Goal: Task Accomplishment & Management: Use online tool/utility

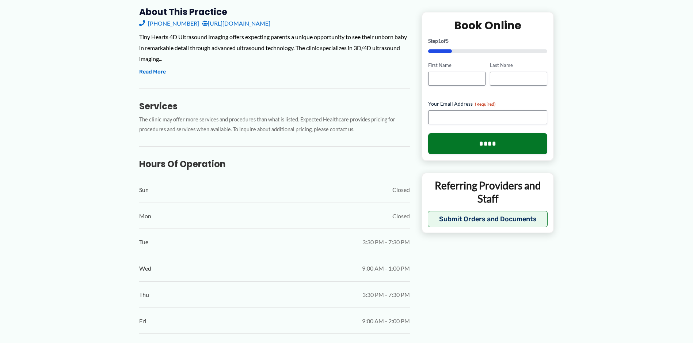
scroll to position [344, 0]
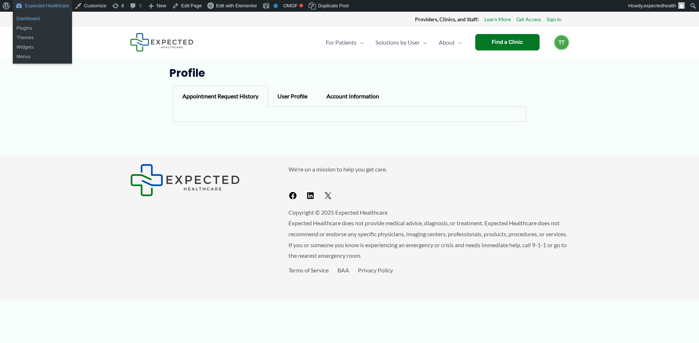
click at [52, 17] on link "Dashboard" at bounding box center [42, 19] width 59 height 10
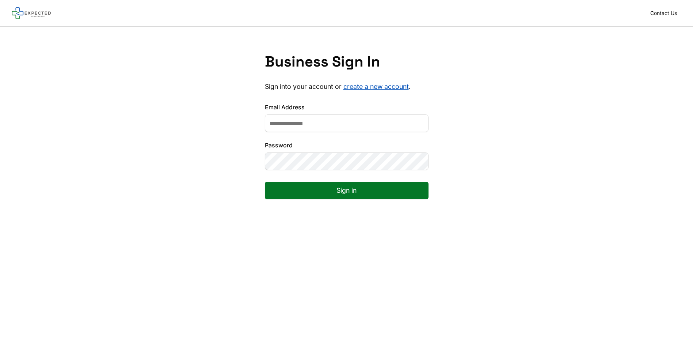
click at [309, 120] on input "Email Address" at bounding box center [347, 123] width 164 height 18
type input "**********"
click at [265, 182] on button "Sign in" at bounding box center [347, 191] width 164 height 18
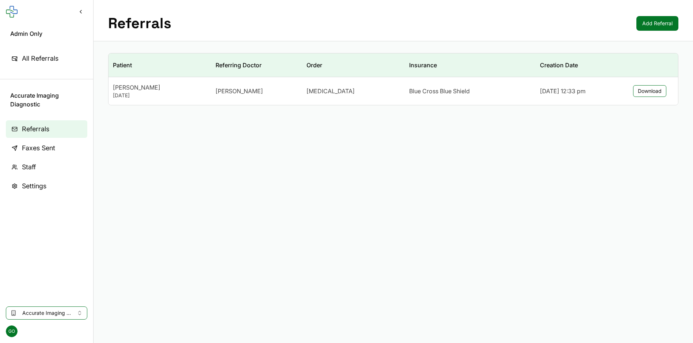
click at [317, 196] on main "Referrals Add Referral Patient Referring Doctor Order Insurance Creation Date N…" at bounding box center [394, 171] width 600 height 343
click at [46, 316] on span "Accurate Imaging Diagnostic" at bounding box center [46, 312] width 49 height 7
type input "**********"
click at [90, 291] on span "Tiny Hearts 4D Ultrasound Imaging" at bounding box center [75, 289] width 107 height 7
click at [537, 137] on main "Referrals Add Referral Patient Referring Doctor Order Insurance Creation Date C…" at bounding box center [394, 171] width 600 height 343
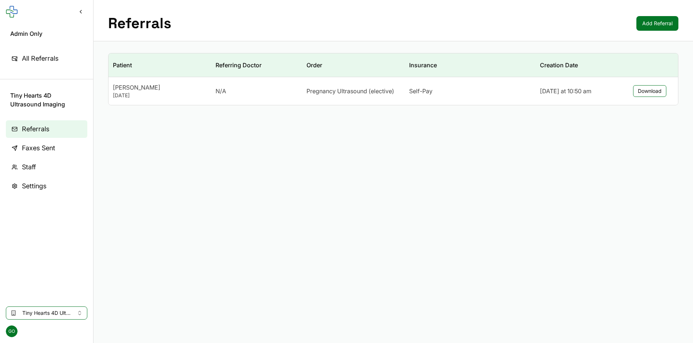
click at [647, 31] on div "Referrals Add Referral" at bounding box center [394, 20] width 600 height 41
click at [652, 22] on link "Add Referral" at bounding box center [658, 23] width 42 height 15
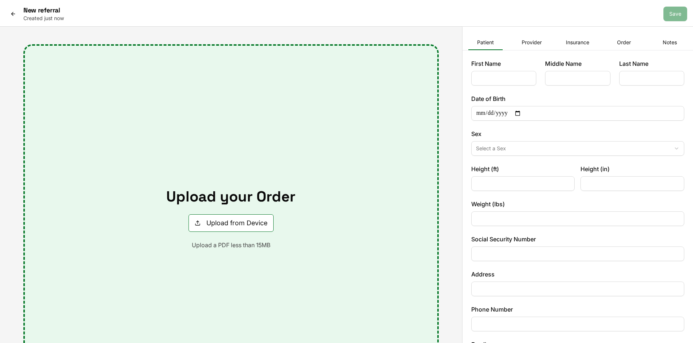
click at [481, 99] on label "Date of Birth" at bounding box center [578, 98] width 213 height 9
click at [481, 106] on input "Date of Birth" at bounding box center [578, 113] width 213 height 15
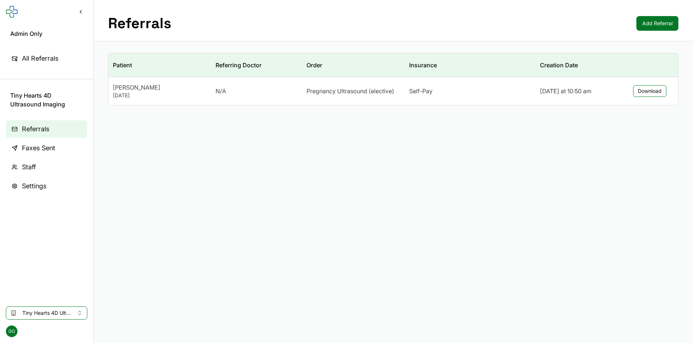
click at [40, 149] on span "Faxes Sent" at bounding box center [38, 148] width 33 height 10
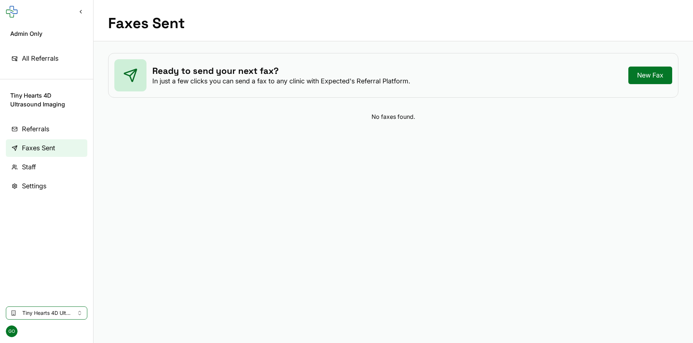
click at [64, 191] on link "Settings" at bounding box center [47, 186] width 82 height 18
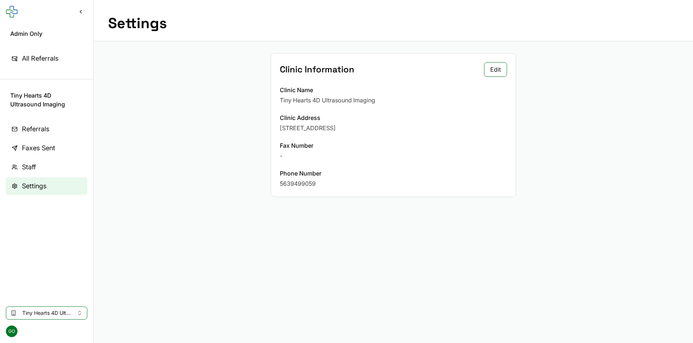
click at [280, 157] on div "-" at bounding box center [393, 155] width 227 height 9
click at [43, 129] on span "Referrals" at bounding box center [35, 129] width 27 height 10
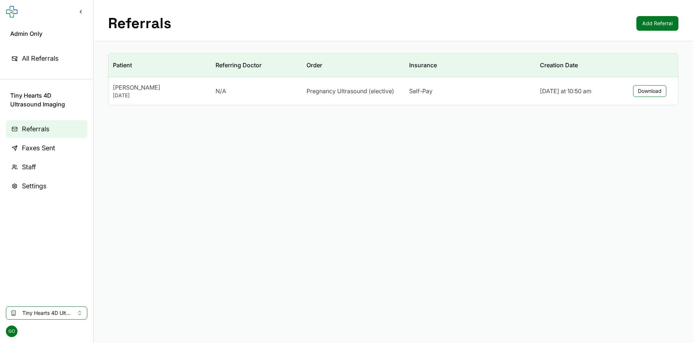
click at [645, 19] on link "Add Referral" at bounding box center [658, 23] width 42 height 15
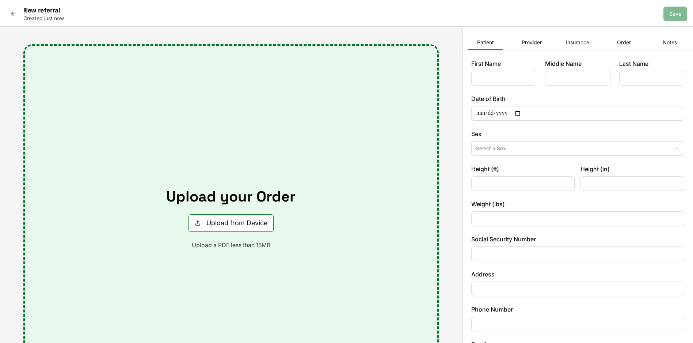
click at [11, 15] on icon at bounding box center [13, 14] width 6 height 6
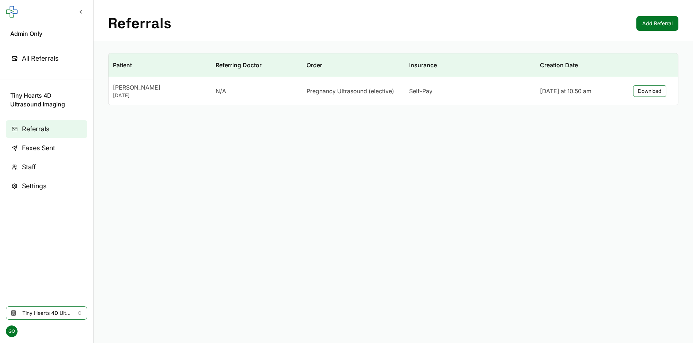
click at [32, 146] on span "Faxes Sent" at bounding box center [38, 148] width 33 height 10
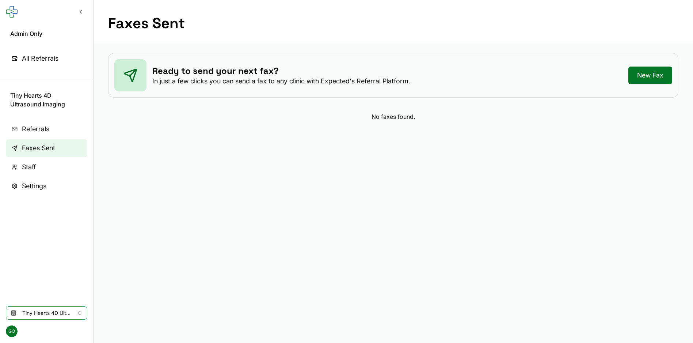
click at [649, 71] on link "New Fax" at bounding box center [651, 76] width 44 height 18
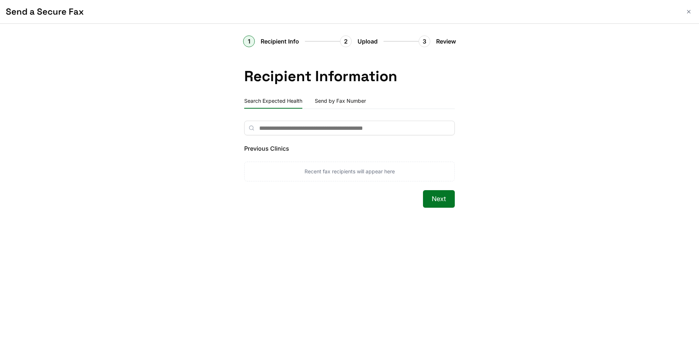
click at [388, 40] on div "2 Upload" at bounding box center [379, 41] width 79 height 12
click at [692, 10] on button "Close" at bounding box center [688, 11] width 9 height 9
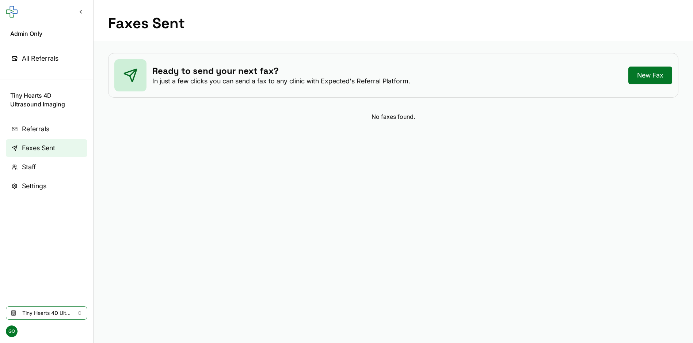
click at [65, 313] on span "Tiny Hearts 4D Ultrasound Imaging" at bounding box center [46, 312] width 49 height 7
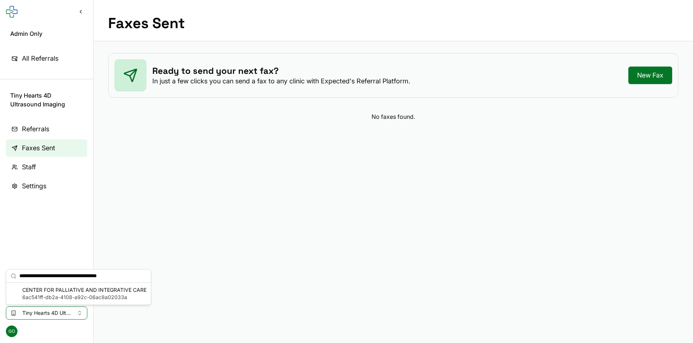
type input "**********"
click at [57, 296] on span "6ac541ff-db2a-4108-a92c-06ac8a02033a" at bounding box center [84, 297] width 124 height 7
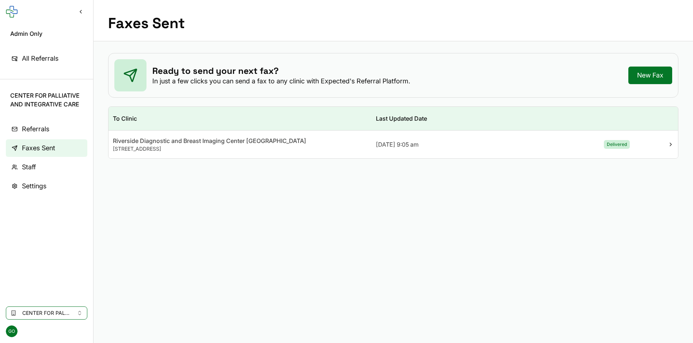
click at [223, 138] on div "Riverside Diagnostic and Breast Imaging Center Oyster Point" at bounding box center [240, 140] width 254 height 9
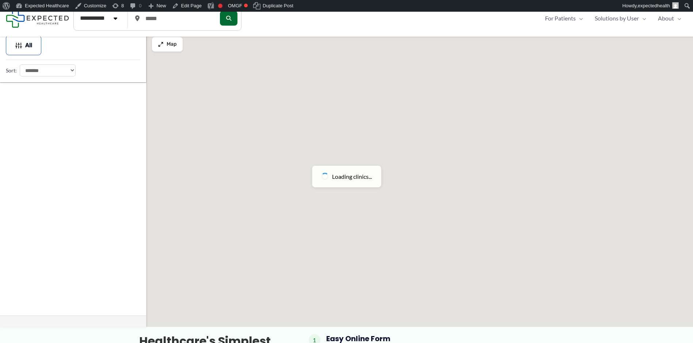
scroll to position [56, 0]
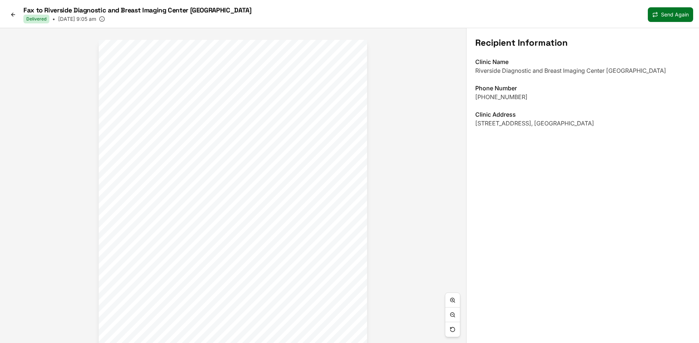
click at [14, 16] on icon at bounding box center [13, 15] width 6 height 6
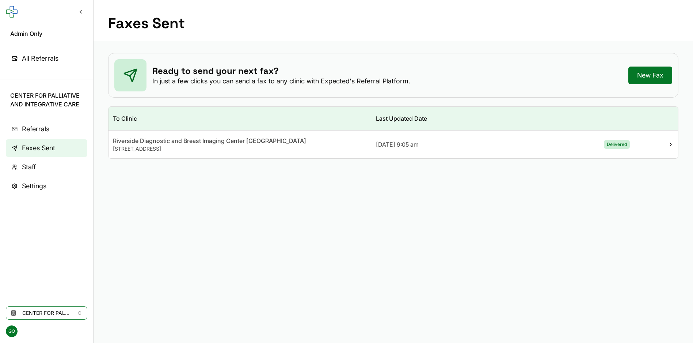
click at [56, 133] on link "Referrals" at bounding box center [47, 129] width 82 height 18
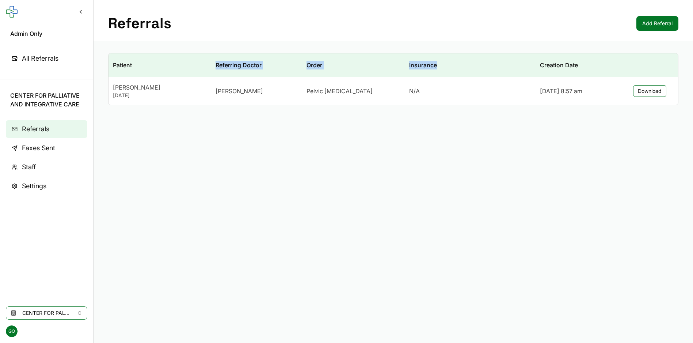
drag, startPoint x: 216, startPoint y: 65, endPoint x: 434, endPoint y: 70, distance: 218.6
click at [434, 70] on tr "Patient Referring Doctor Order Insurance Creation Date" at bounding box center [394, 65] width 570 height 24
click at [241, 148] on main "Referrals Add Referral Patient Referring Doctor Order Insurance Creation Date M…" at bounding box center [394, 171] width 600 height 343
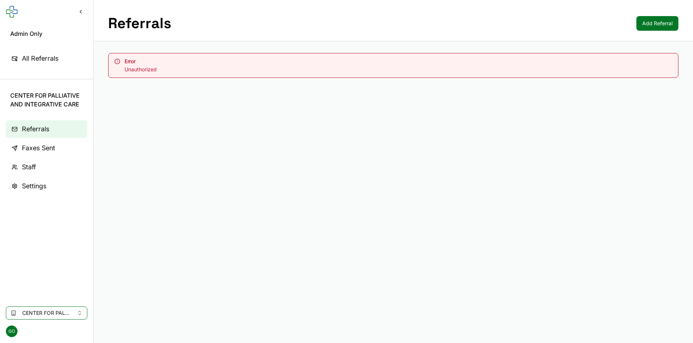
click at [192, 129] on main "Referrals Add Referral Error Unauthorized" at bounding box center [394, 171] width 600 height 343
click at [175, 132] on main "Referrals Add Referral Error Unauthorized" at bounding box center [394, 171] width 600 height 343
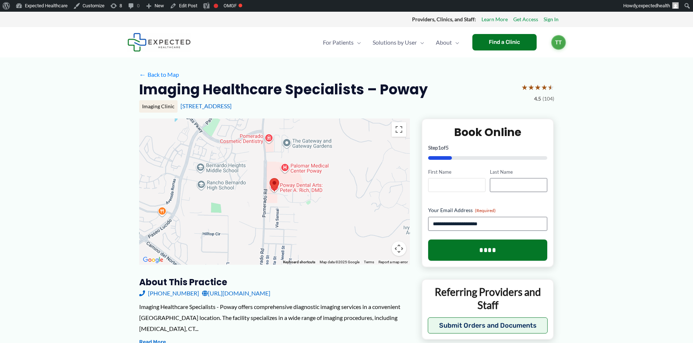
click at [466, 185] on input "First Name" at bounding box center [456, 185] width 57 height 14
type input "****"
click at [471, 257] on input "****" at bounding box center [488, 249] width 120 height 21
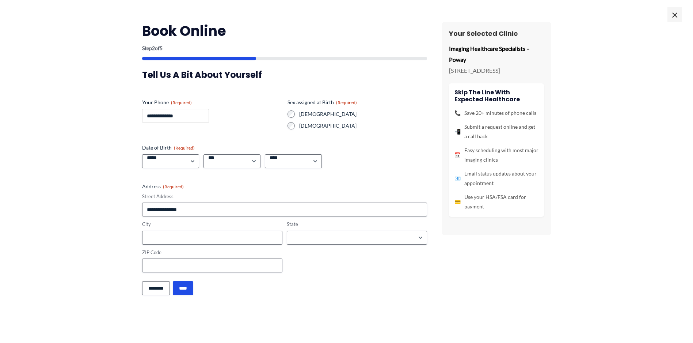
click at [156, 114] on input "**********" at bounding box center [175, 116] width 67 height 14
type input "**********"
select select "*"
select select "****"
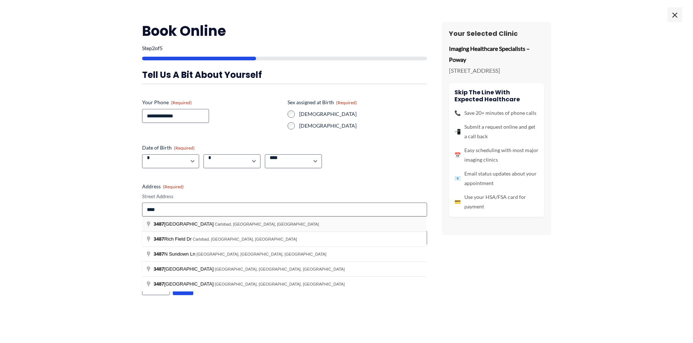
type input "**********"
type input "********"
select select "**********"
type input "**********"
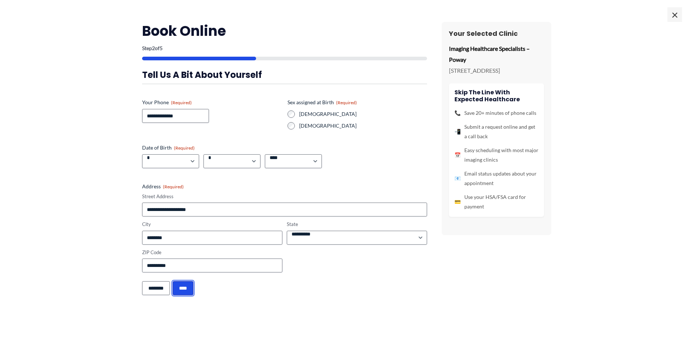
click at [193, 289] on input "****" at bounding box center [183, 288] width 20 height 14
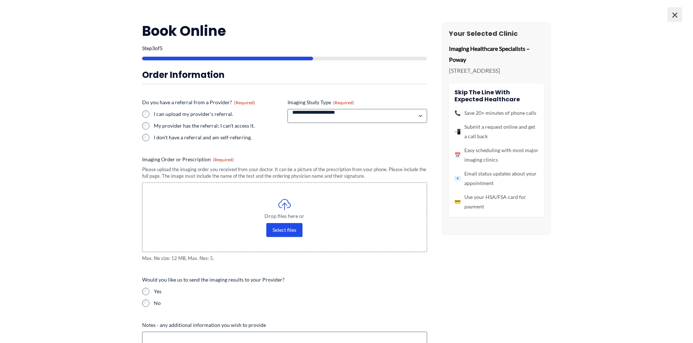
click at [670, 15] on span "×" at bounding box center [675, 14] width 15 height 15
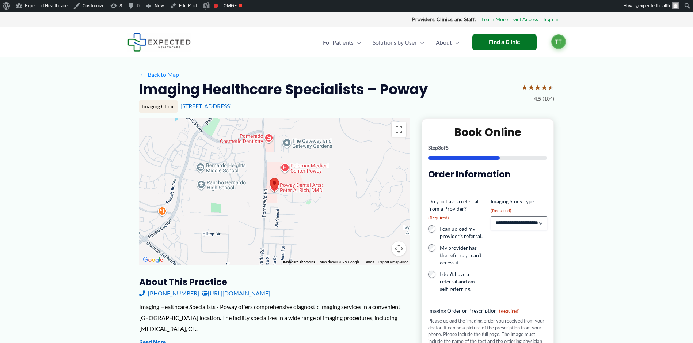
click at [559, 41] on span "TT" at bounding box center [559, 41] width 15 height 15
click at [544, 63] on link "Profile" at bounding box center [540, 64] width 50 height 17
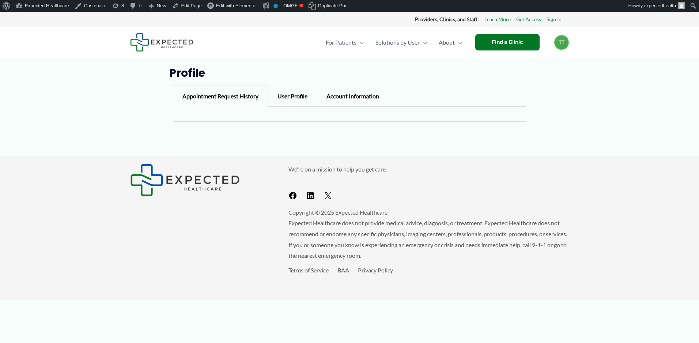
click at [285, 98] on div "User Profile" at bounding box center [292, 96] width 49 height 21
click at [349, 95] on div "Account Information" at bounding box center [353, 96] width 72 height 21
click at [250, 94] on div "Appointment Request History" at bounding box center [220, 96] width 95 height 21
click at [169, 46] on img at bounding box center [161, 42] width 63 height 19
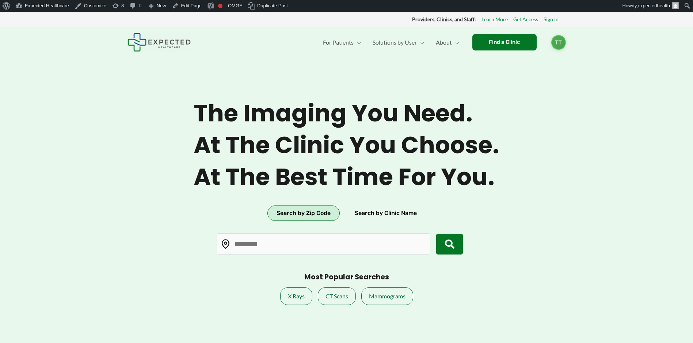
type input "*****"
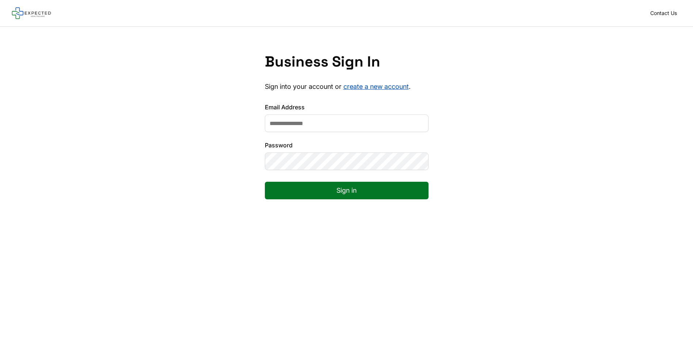
click at [336, 127] on input "Email Address" at bounding box center [347, 123] width 164 height 18
type input "**********"
click at [265, 182] on button "Sign in" at bounding box center [347, 191] width 164 height 18
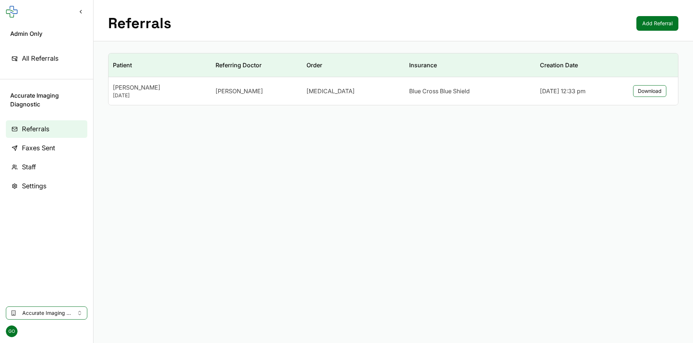
click at [56, 149] on link "Faxes Sent" at bounding box center [47, 148] width 82 height 18
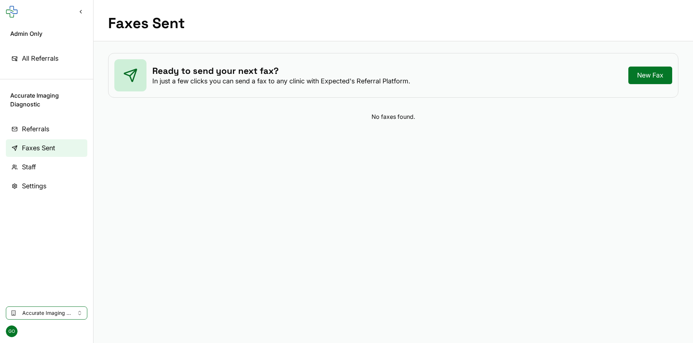
click at [69, 313] on span "Accurate Imaging Diagnostic" at bounding box center [46, 312] width 49 height 7
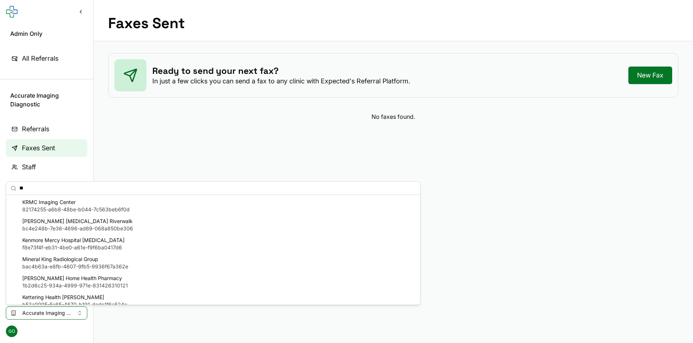
scroll to position [83, 0]
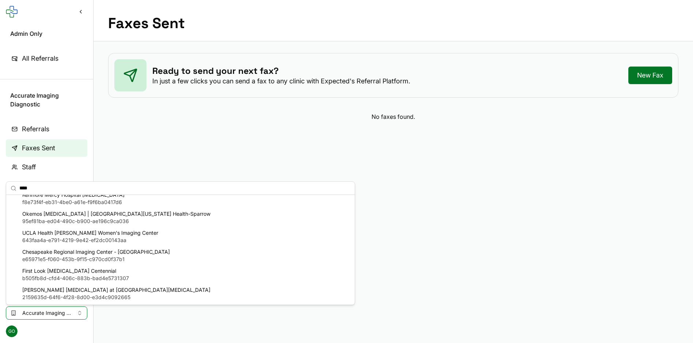
type input "****"
click at [60, 252] on span "Chesapeake Regional Imaging Center - [GEOGRAPHIC_DATA]" at bounding box center [96, 251] width 148 height 7
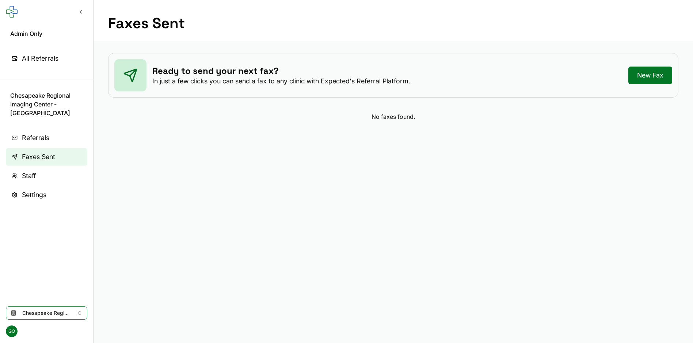
click at [69, 314] on span "Chesapeake Regional Imaging Center - [GEOGRAPHIC_DATA]" at bounding box center [46, 312] width 49 height 7
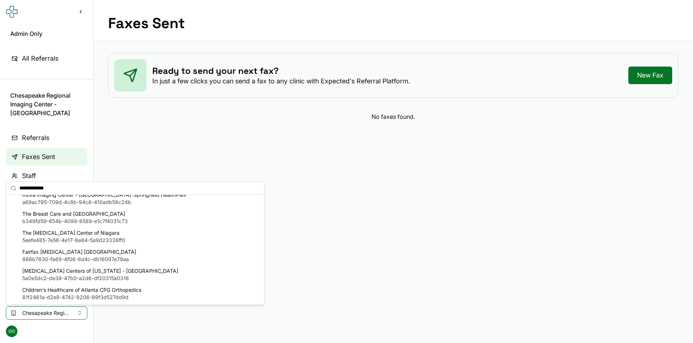
scroll to position [0, 0]
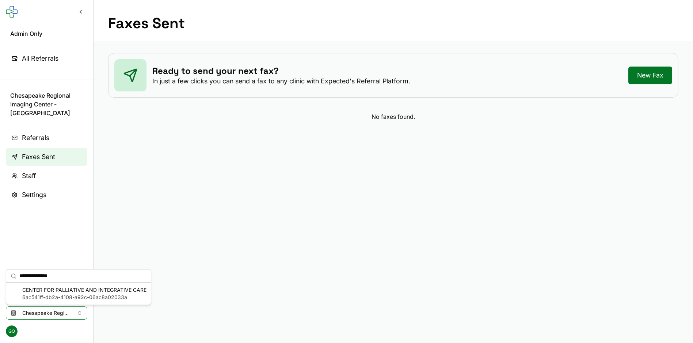
type input "**********"
click at [90, 295] on span "6ac541ff-db2a-4108-a92c-06ac8a02033a" at bounding box center [84, 297] width 124 height 7
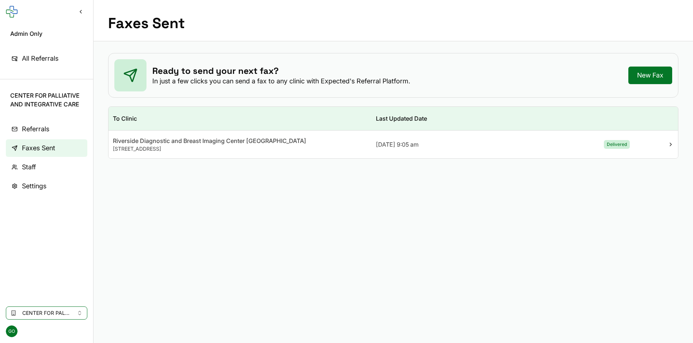
click at [41, 128] on span "Referrals" at bounding box center [35, 129] width 27 height 10
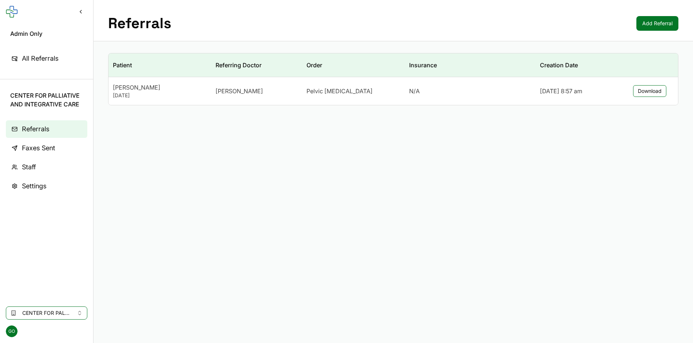
click at [46, 145] on span "Faxes Sent" at bounding box center [38, 148] width 33 height 10
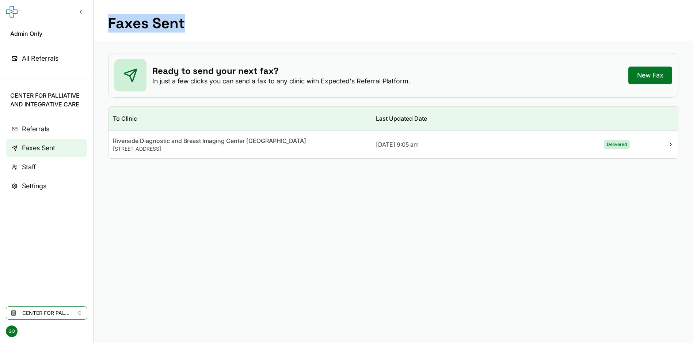
drag, startPoint x: 110, startPoint y: 24, endPoint x: 184, endPoint y: 26, distance: 73.9
click at [184, 26] on h1 "Faxes Sent" at bounding box center [146, 24] width 77 height 18
click at [159, 18] on h1 "Faxes Sent" at bounding box center [146, 24] width 77 height 18
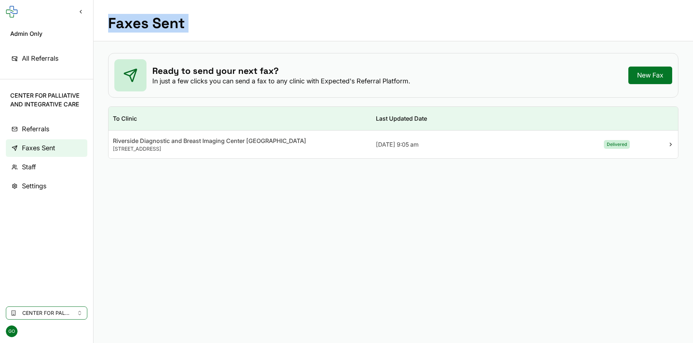
click at [44, 128] on span "Referrals" at bounding box center [35, 129] width 27 height 10
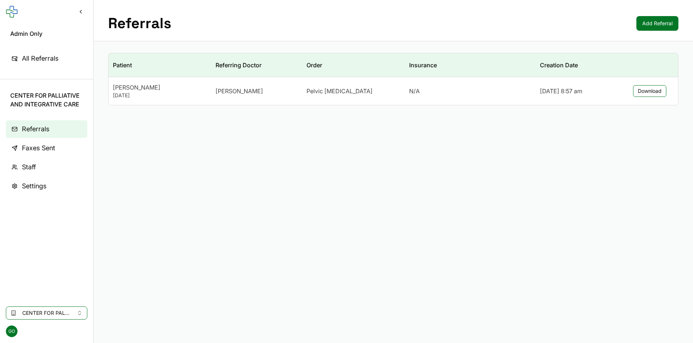
click at [54, 147] on span "Faxes Sent" at bounding box center [38, 148] width 33 height 10
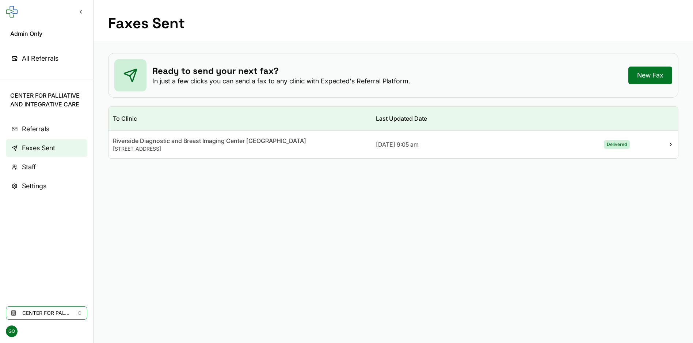
click at [161, 145] on span "895 City Ctr Blvd, Newport News, VA 23606, USA" at bounding box center [137, 148] width 48 height 6
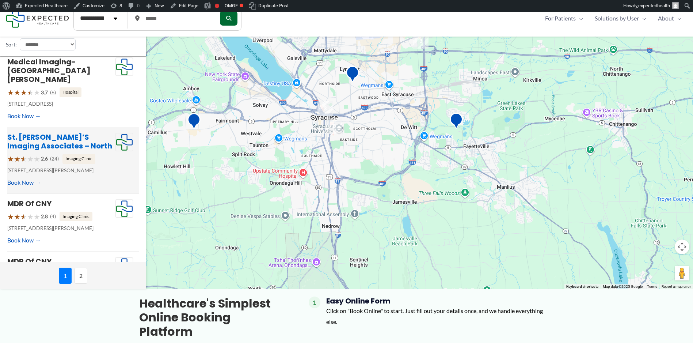
scroll to position [56, 0]
click at [48, 132] on link "St. [PERSON_NAME]’s Imaging Associates – North" at bounding box center [59, 141] width 105 height 19
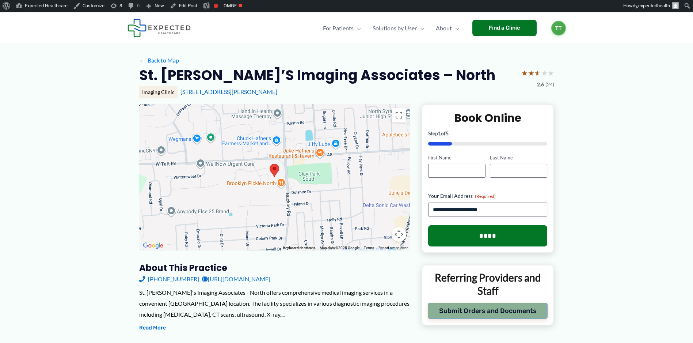
scroll to position [15, 0]
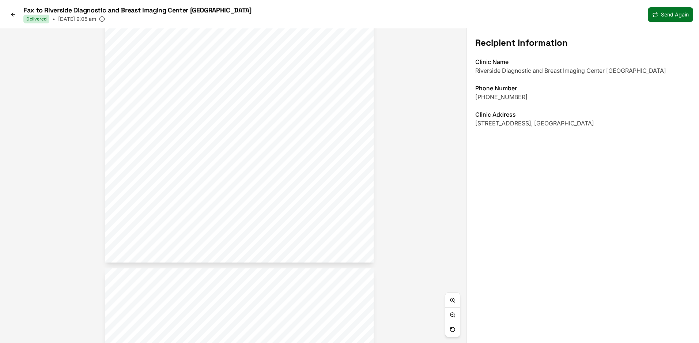
drag, startPoint x: 284, startPoint y: 243, endPoint x: 291, endPoint y: 103, distance: 139.8
click at [291, 102] on span "[MEDICAL_DATA] in both knees; denies acute joint swelling or pain beyond" at bounding box center [293, 104] width 146 height 4
drag, startPoint x: 276, startPoint y: 217, endPoint x: 300, endPoint y: 52, distance: 167.0
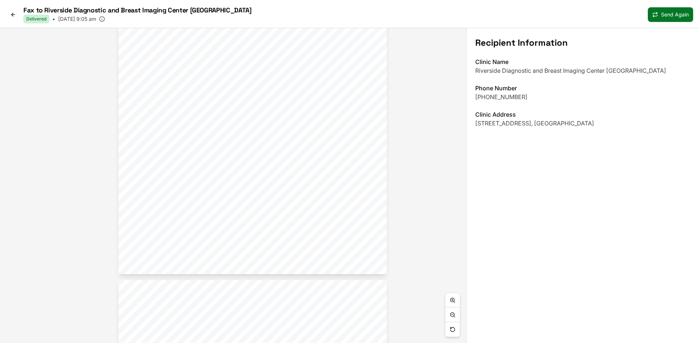
drag, startPoint x: 322, startPoint y: 203, endPoint x: 310, endPoint y: 34, distance: 169.3
click at [310, 34] on div "Center for Palliative and Integrative Care 704 Thimble Shoals Blvd Suite 500A, …" at bounding box center [252, 92] width 268 height 363
drag, startPoint x: 317, startPoint y: 155, endPoint x: 323, endPoint y: 1, distance: 154.0
click at [323, 1] on div "Fax to Riverside Diagnostic and Breast Imaging Center Oyster Point Delivered • …" at bounding box center [349, 171] width 699 height 343
drag, startPoint x: 315, startPoint y: 229, endPoint x: 317, endPoint y: 6, distance: 223.0
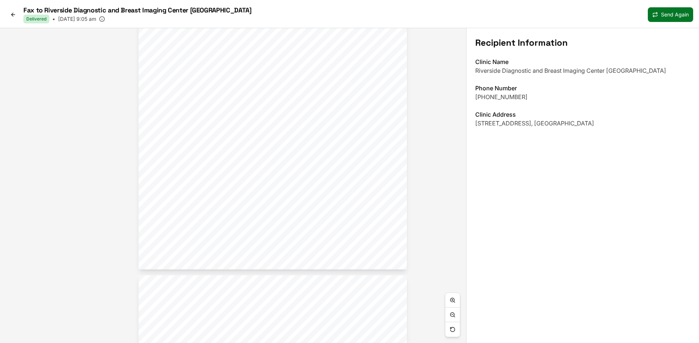
click at [317, 6] on div "Fax to Riverside Diagnostic and Breast Imaging Center Oyster Point Delivered • …" at bounding box center [349, 171] width 699 height 343
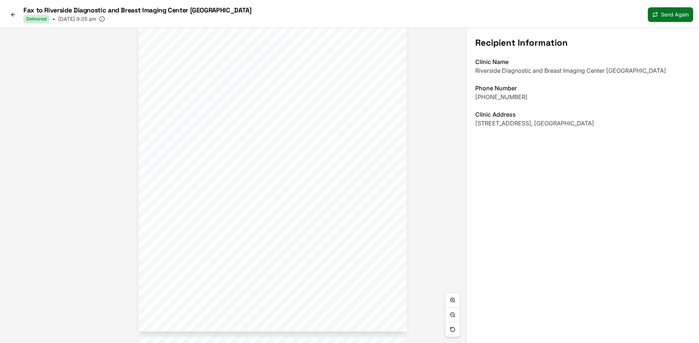
drag, startPoint x: 318, startPoint y: 235, endPoint x: 320, endPoint y: 31, distance: 204.7
click at [320, 15] on div "Fax to Riverside Diagnostic and Breast Imaging Center Oyster Point Delivered • …" at bounding box center [349, 171] width 699 height 343
click at [528, 124] on p "895 City Ctr Blvd, Newport News, VA 23606, USA, Newport News, VA 23606" at bounding box center [582, 123] width 215 height 9
drag, startPoint x: 476, startPoint y: 134, endPoint x: 506, endPoint y: 148, distance: 33.5
click at [506, 148] on div "Recipient Information Clinic Name Riverside Diagnostic and Breast Imaging Cente…" at bounding box center [582, 185] width 233 height 315
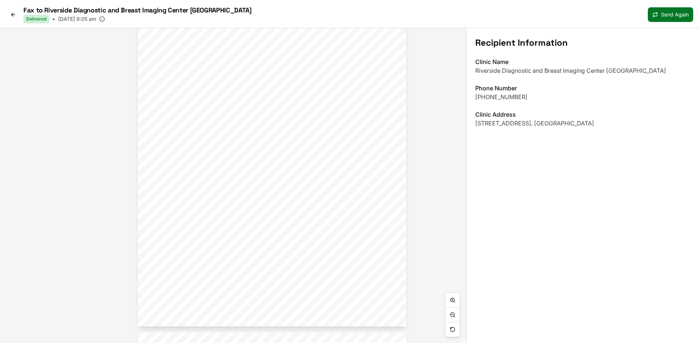
click at [18, 13] on link at bounding box center [13, 15] width 15 height 12
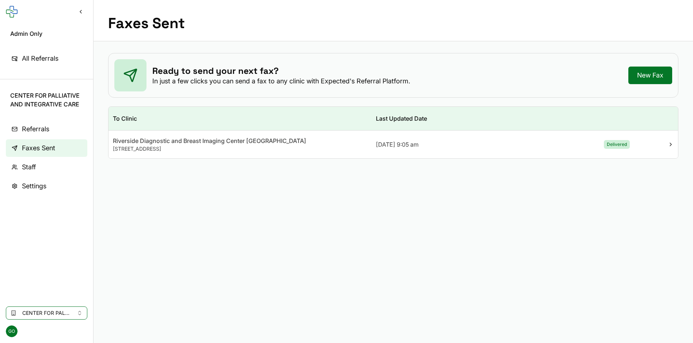
click at [59, 129] on link "Referrals" at bounding box center [47, 129] width 82 height 18
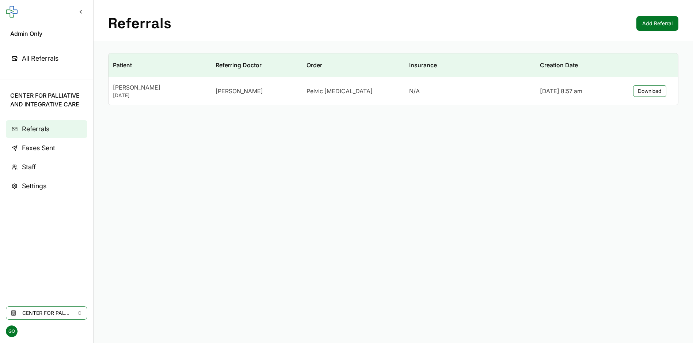
click at [57, 150] on link "Faxes Sent" at bounding box center [47, 148] width 82 height 18
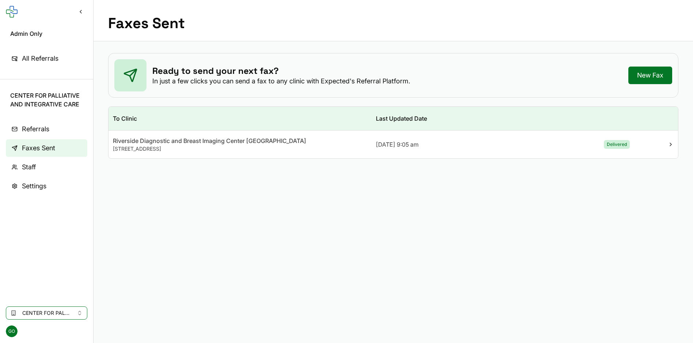
click at [151, 19] on h1 "Faxes Sent" at bounding box center [146, 24] width 77 height 18
click at [288, 148] on div "895 City Ctr Blvd, Newport News, VA 23606, USA" at bounding box center [240, 148] width 254 height 7
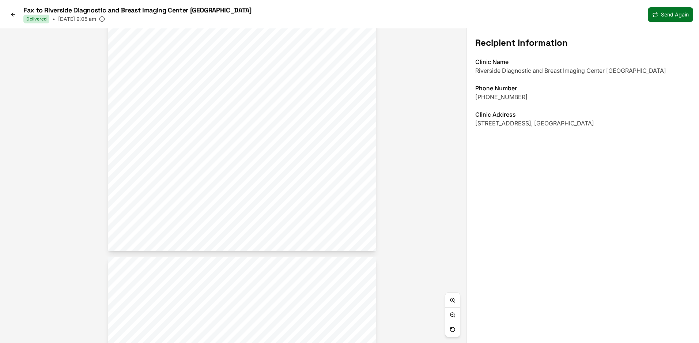
drag, startPoint x: 332, startPoint y: 306, endPoint x: 341, endPoint y: 153, distance: 153.0
click at [341, 153] on div "Center for Palliative and Integrative Care [STREET_ADDRESS] SOAP Note [PERSON_N…" at bounding box center [242, 69] width 268 height 363
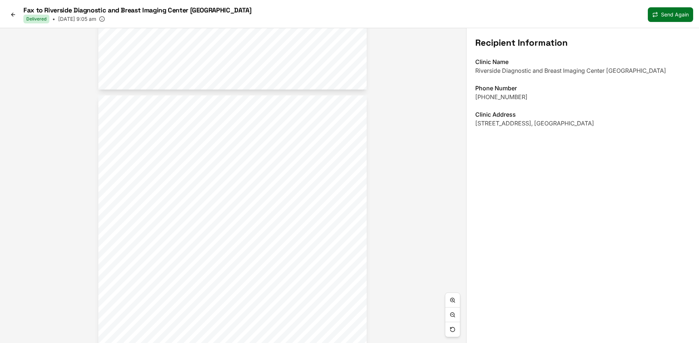
drag, startPoint x: 299, startPoint y: 281, endPoint x: 299, endPoint y: 144, distance: 137.4
click at [290, 121] on div "Center for Palliative and Integrative Care 704 Thimble Shoals Blvd Suite 500A, …" at bounding box center [232, 276] width 268 height 363
drag, startPoint x: 310, startPoint y: 294, endPoint x: 304, endPoint y: 143, distance: 151.4
click at [304, 289] on span "(D50.0) Iron deficiency anemia secondary to blood" at bounding box center [308, 291] width 126 height 4
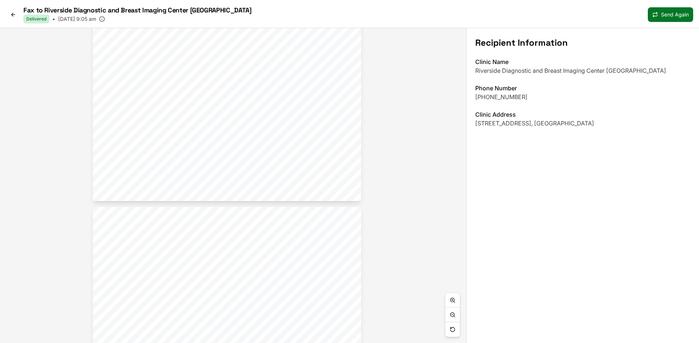
drag, startPoint x: 288, startPoint y: 267, endPoint x: 289, endPoint y: 164, distance: 103.1
click at [289, 164] on div "Center for Palliative and Integrative Care 704 Thimble Shoals Blvd Suite 500A, …" at bounding box center [227, 19] width 268 height 363
click at [210, 98] on span "Personal history of uterine cancer" at bounding box center [225, 96] width 79 height 4
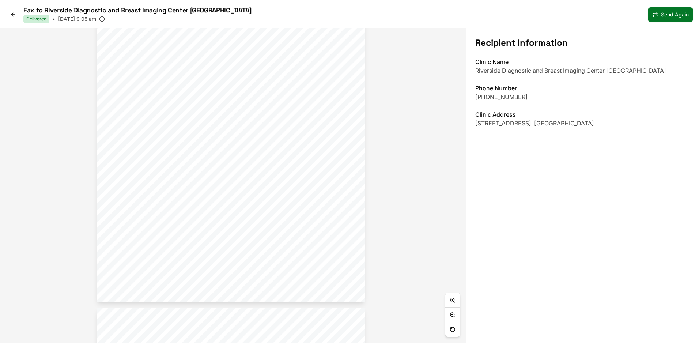
drag, startPoint x: 235, startPoint y: 51, endPoint x: 245, endPoint y: 262, distance: 211.8
click at [245, 141] on span "Anemia due to chronic blood loss" at bounding box center [217, 139] width 93 height 4
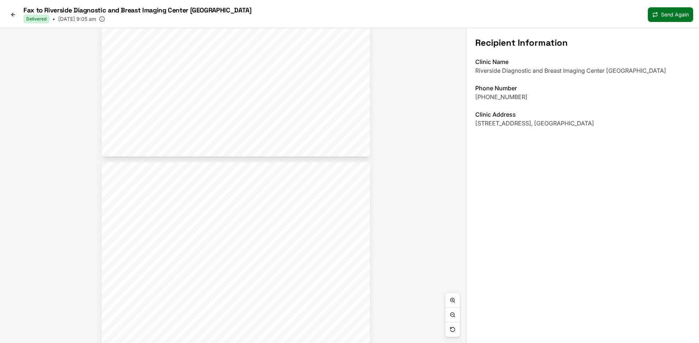
drag, startPoint x: 242, startPoint y: 73, endPoint x: 241, endPoint y: 260, distance: 186.1
click at [241, 258] on div "Center for Palliative and Integrative Care 704 Thimble Shoals Blvd Suite 500A, …" at bounding box center [236, 343] width 268 height 363
drag, startPoint x: 225, startPoint y: 118, endPoint x: 235, endPoint y: 275, distance: 157.5
click at [235, 228] on span "not present" at bounding box center [244, 226] width 22 height 4
drag, startPoint x: 231, startPoint y: 96, endPoint x: 226, endPoint y: 279, distance: 182.8
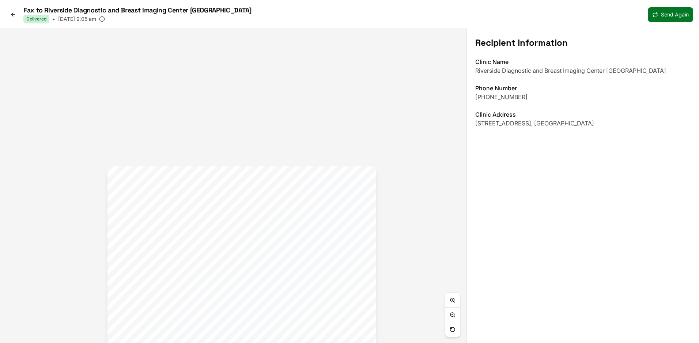
click at [227, 279] on div "Center for Palliative and Integrative Care 704 Thimble Shoals Blvd Suite 500A, …" at bounding box center [241, 347] width 268 height 363
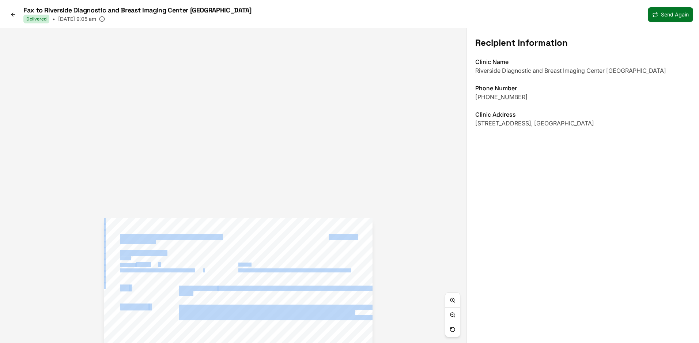
drag, startPoint x: 228, startPoint y: 135, endPoint x: 232, endPoint y: 293, distance: 158.7
click at [232, 293] on div "Center for Palliative and Integrative Care 704 Thimble Shoals Blvd Suite 500A, …" at bounding box center [233, 185] width 466 height 315
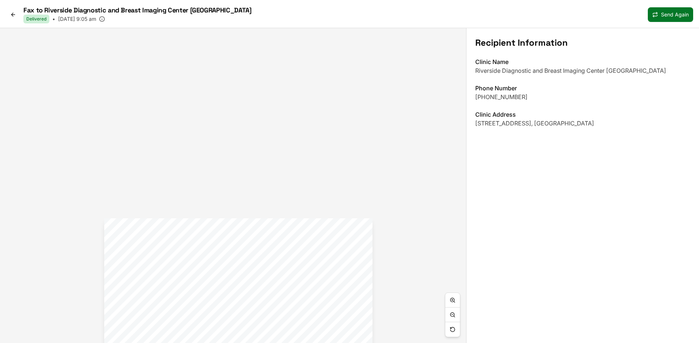
drag, startPoint x: 234, startPoint y: 155, endPoint x: 239, endPoint y: 215, distance: 59.8
click at [234, 159] on div "Center for Palliative and Integrative Care 704 Thimble Shoals Blvd Suite 500A, …" at bounding box center [233, 185] width 466 height 315
drag, startPoint x: 236, startPoint y: 250, endPoint x: 224, endPoint y: 41, distance: 209.1
click at [224, 41] on div "Center for Palliative and Integrative Care 704 Thimble Shoals Blvd Suite 500A, …" at bounding box center [226, 192] width 268 height 363
drag, startPoint x: 232, startPoint y: 135, endPoint x: 243, endPoint y: 180, distance: 46.1
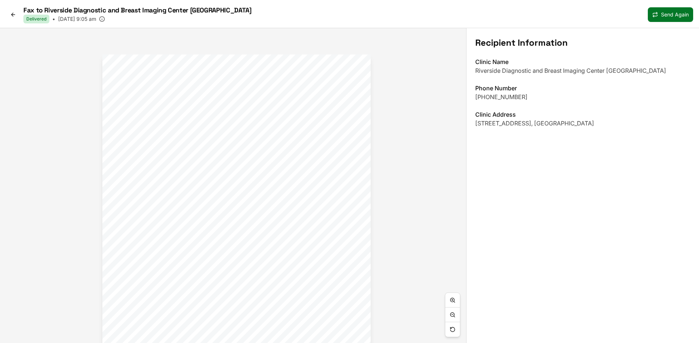
click at [243, 180] on span "surgeon (Dr. Lindsey Borton, Riverside GYN) with concerns but has been unable t…" at bounding box center [273, 180] width 192 height 4
drag, startPoint x: 245, startPoint y: 170, endPoint x: 262, endPoint y: -8, distance: 178.9
click at [262, 0] on html "Fax to Riverside Diagnostic and Breast Imaging Center Oyster Point Delivered • …" at bounding box center [349, 171] width 699 height 343
drag, startPoint x: 260, startPoint y: 251, endPoint x: 245, endPoint y: 43, distance: 207.8
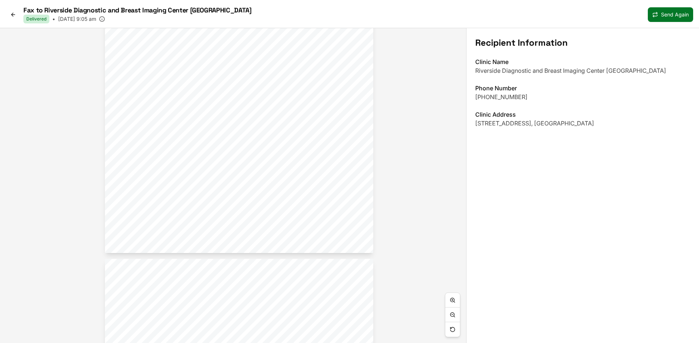
click at [245, 62] on span "malignant neoplasm of oth prt uterus modified 13 Aug, 2025" at bounding box center [240, 64] width 120 height 4
drag, startPoint x: 263, startPoint y: 244, endPoint x: 252, endPoint y: 102, distance: 142.2
click at [252, 101] on div "Center for Palliative and Integrative Care 704 Thimble Shoals Blvd Suite 500A, …" at bounding box center [225, 75] width 268 height 363
drag, startPoint x: 244, startPoint y: 279, endPoint x: 244, endPoint y: 79, distance: 199.9
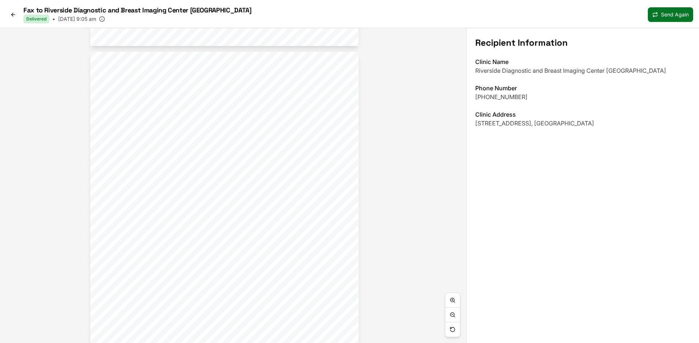
click at [244, 79] on div "Center for Palliative and Integrative Care 704 Thimble Shoals Blvd Suite 500A, …" at bounding box center [224, 233] width 268 height 363
drag, startPoint x: 231, startPoint y: 238, endPoint x: 237, endPoint y: 27, distance: 211.0
click at [237, 27] on div "Fax to Riverside Diagnostic and Breast Imaging Center Oyster Point Delivered • …" at bounding box center [349, 171] width 699 height 343
drag, startPoint x: 234, startPoint y: 242, endPoint x: 230, endPoint y: 70, distance: 171.8
click at [230, 70] on div "155529039 SSN 234461104565148792273214845732137015255 Center for Palliative and…" at bounding box center [227, 170] width 268 height 347
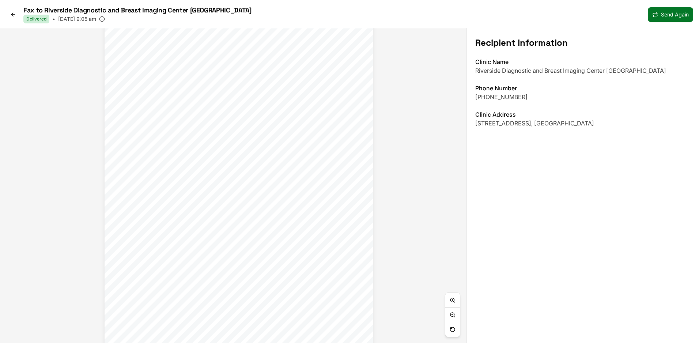
drag, startPoint x: 241, startPoint y: 139, endPoint x: 252, endPoint y: 155, distance: 19.7
click at [252, 155] on div "155529039 SSN 234461104565148792273214845732137015255 Center for Palliative and…" at bounding box center [239, 187] width 268 height 347
drag, startPoint x: 247, startPoint y: 80, endPoint x: 280, endPoint y: 356, distance: 278.0
click at [280, 342] on html "Fax to Riverside Diagnostic and Breast Imaging Center Oyster Point Delivered • …" at bounding box center [349, 171] width 699 height 343
drag, startPoint x: 267, startPoint y: 72, endPoint x: 235, endPoint y: 356, distance: 285.4
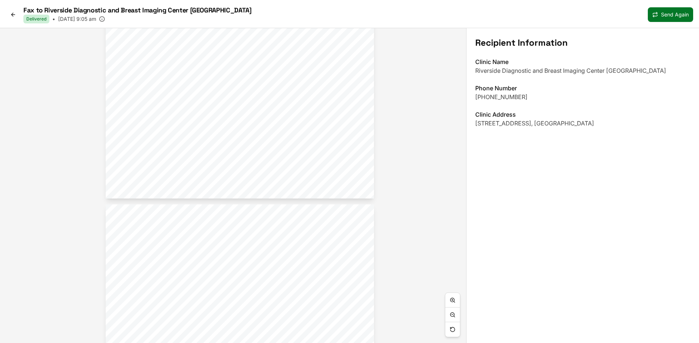
click at [235, 342] on html "Fax to Riverside Diagnostic and Breast Imaging Center Oyster Point Delivered • …" at bounding box center [349, 171] width 699 height 343
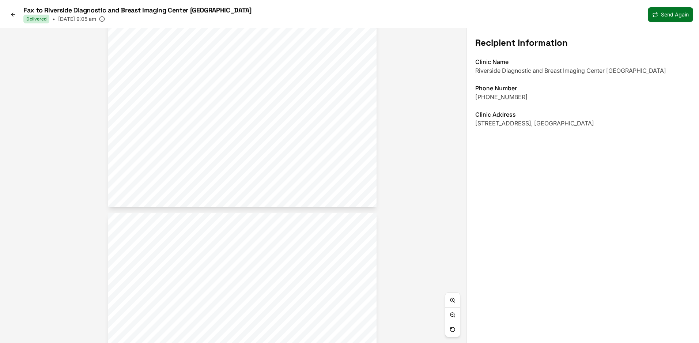
drag, startPoint x: 222, startPoint y: 91, endPoint x: 225, endPoint y: 311, distance: 220.4
click at [225, 104] on span "Personal history of uterine cancer" at bounding box center [240, 102] width 79 height 4
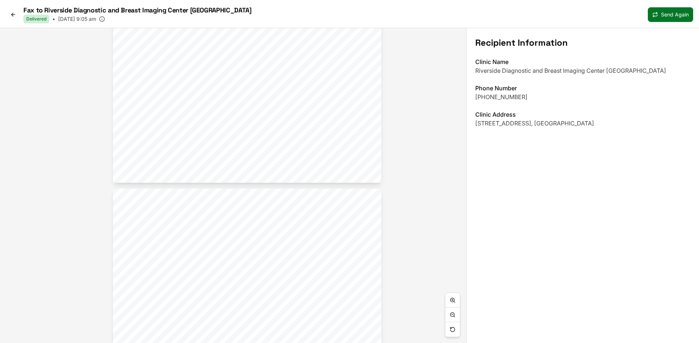
drag, startPoint x: 240, startPoint y: 94, endPoint x: 241, endPoint y: 290, distance: 195.5
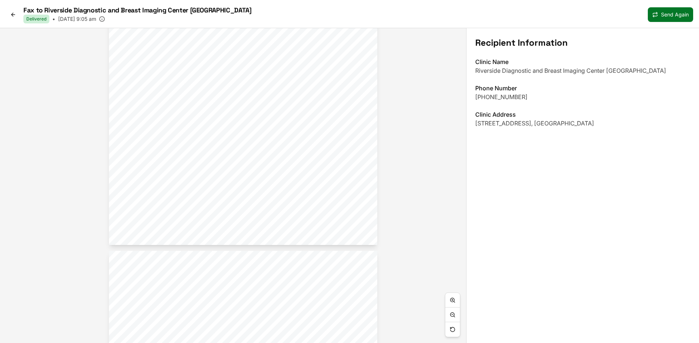
drag, startPoint x: 253, startPoint y: 97, endPoint x: 251, endPoint y: 310, distance: 213.5
click at [251, 245] on div at bounding box center [243, 63] width 268 height 363
drag, startPoint x: 245, startPoint y: 174, endPoint x: 253, endPoint y: 284, distance: 110.4
drag, startPoint x: 253, startPoint y: 273, endPoint x: 230, endPoint y: 6, distance: 268.2
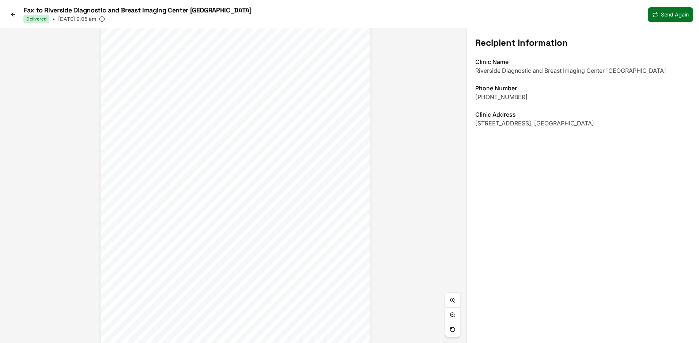
click at [230, 6] on div "Fax to Riverside Diagnostic and Breast Imaging Center Oyster Point Delivered • …" at bounding box center [349, 171] width 699 height 343
click at [456, 299] on button at bounding box center [452, 300] width 15 height 15
drag, startPoint x: 239, startPoint y: 217, endPoint x: 244, endPoint y: 177, distance: 39.7
click at [244, 177] on span "Review of Systems:" at bounding box center [219, 177] width 55 height 6
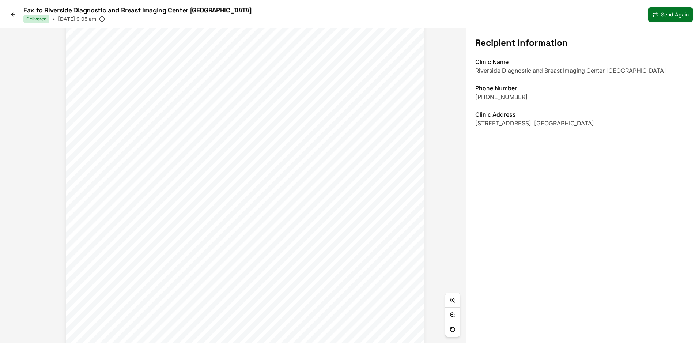
click at [454, 297] on button at bounding box center [452, 300] width 15 height 15
drag, startPoint x: 313, startPoint y: 191, endPoint x: 302, endPoint y: 60, distance: 131.7
click at [302, 60] on span "becomes aware of it when she notices blood in her underwear. She has reached ou…" at bounding box center [286, 56] width 322 height 8
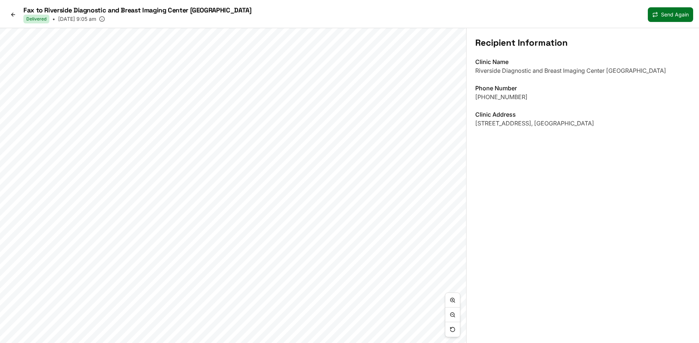
click at [454, 318] on button at bounding box center [452, 314] width 15 height 15
click at [17, 14] on link at bounding box center [13, 15] width 15 height 12
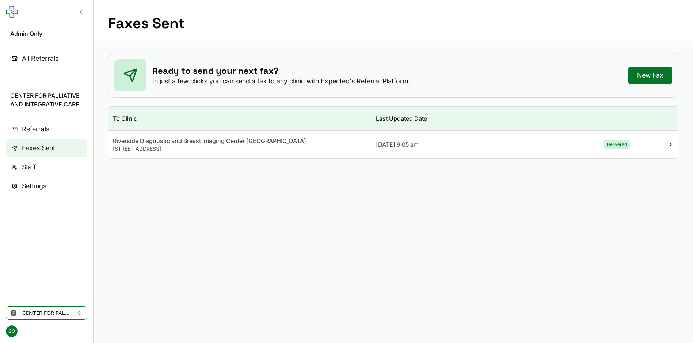
click at [54, 106] on span "CENTER FOR PALLIATIVE AND INTEGRATIVE CARE" at bounding box center [46, 100] width 73 height 18
click at [53, 102] on span "CENTER FOR PALLIATIVE AND INTEGRATIVE CARE" at bounding box center [46, 100] width 73 height 18
copy aside "CENTER FOR PALLIATIVE AND INTEGRATIVE CARE"
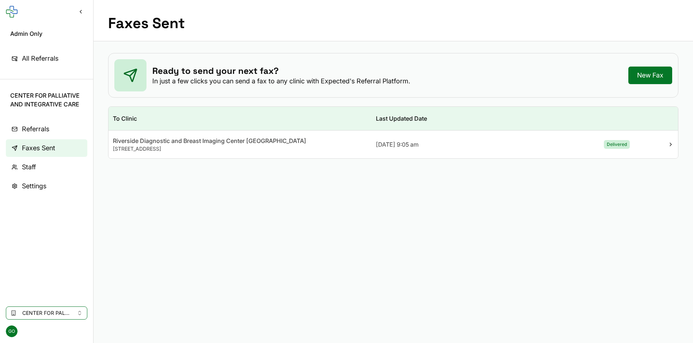
click at [68, 305] on div "CENTER FOR PALLIATIVE AND INTEGRATIVE CARE" at bounding box center [46, 309] width 93 height 19
click at [69, 314] on span "CENTER FOR PALLIATIVE AND INTEGRATIVE CARE" at bounding box center [46, 312] width 49 height 7
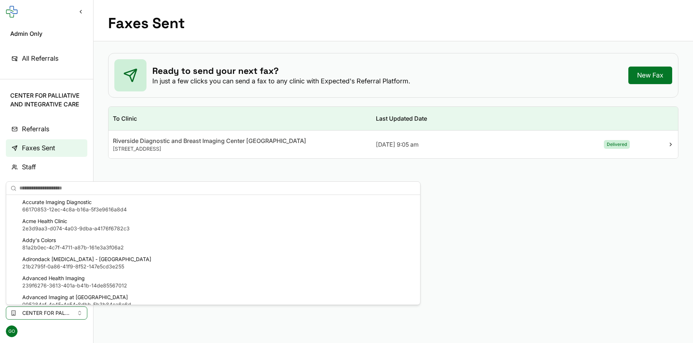
click at [58, 210] on span "66170853-12ec-4c8a-b16a-5f3e9616a8d4" at bounding box center [74, 209] width 105 height 7
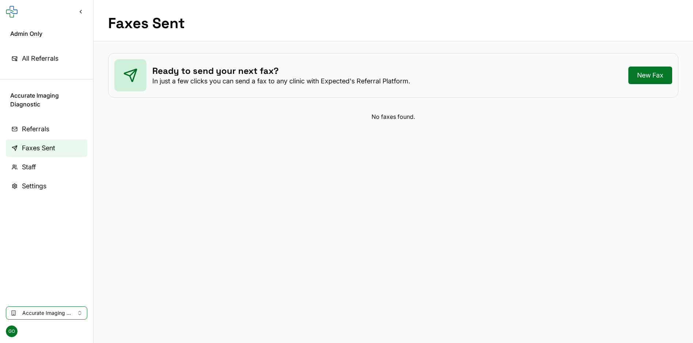
click at [633, 78] on link "New Fax" at bounding box center [651, 76] width 44 height 18
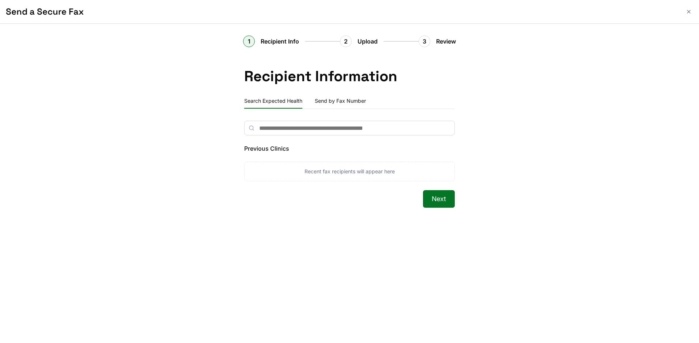
click at [368, 125] on input "text" at bounding box center [349, 128] width 211 height 15
paste input "**********"
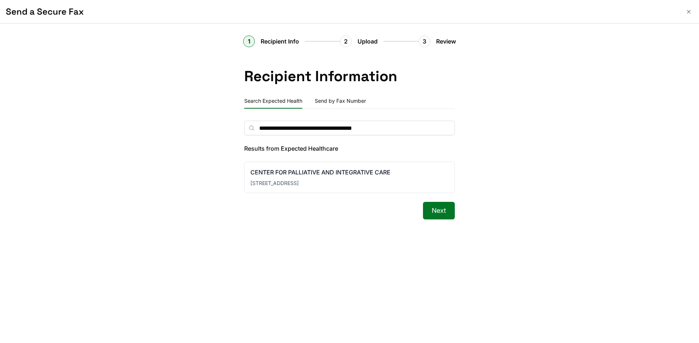
type input "**********"
click at [324, 179] on div "704 Thimble Shoals Boulevard, 500A, Newport News, VA 23606" at bounding box center [349, 182] width 198 height 7
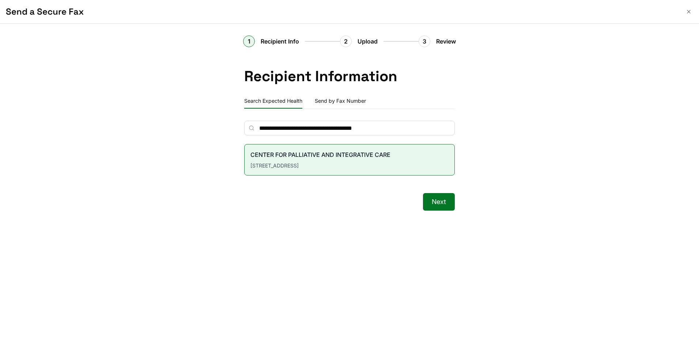
click at [688, 11] on icon "Close" at bounding box center [689, 12] width 6 height 6
